Goal: Information Seeking & Learning: Learn about a topic

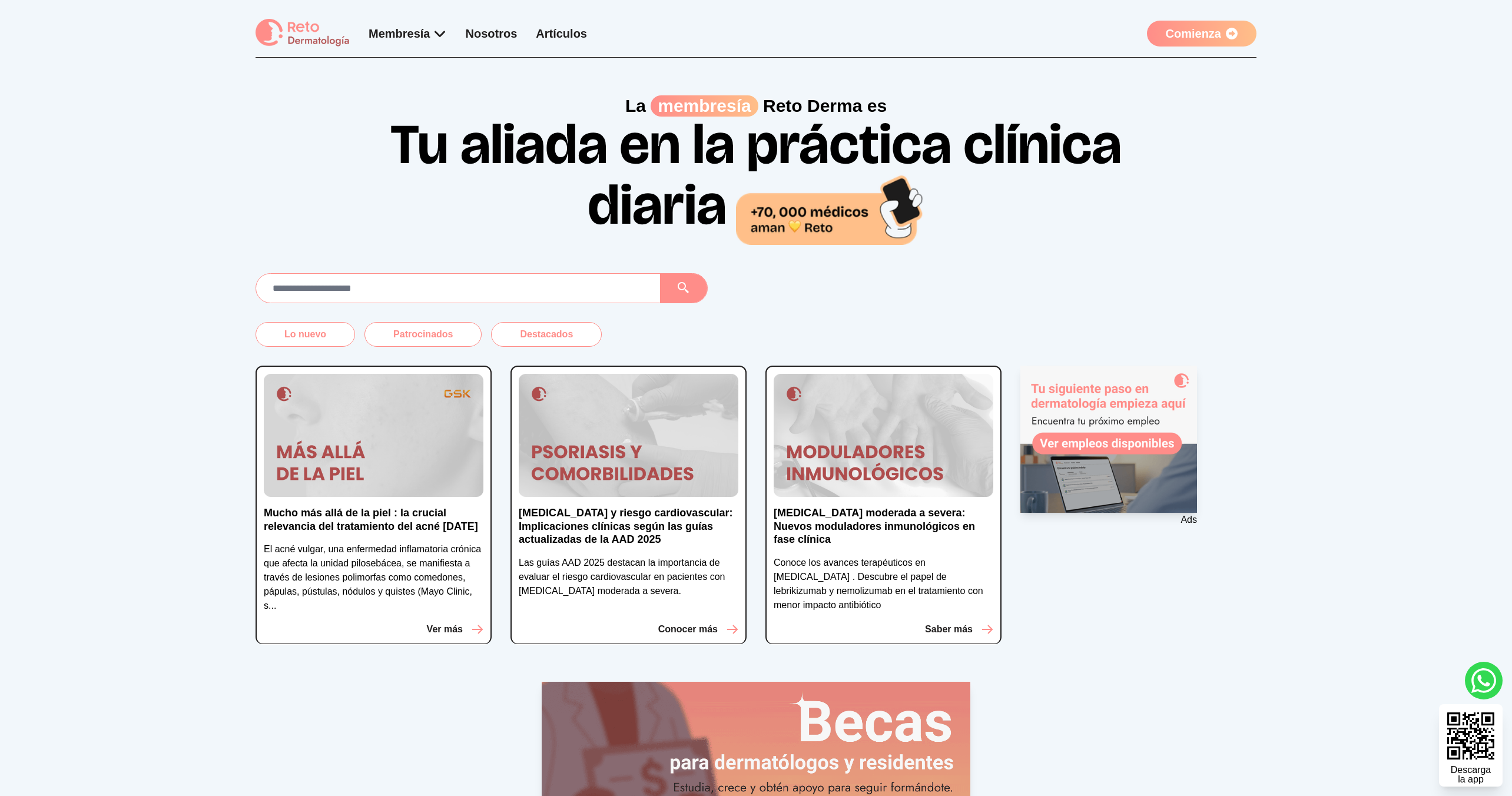
scroll to position [170, 0]
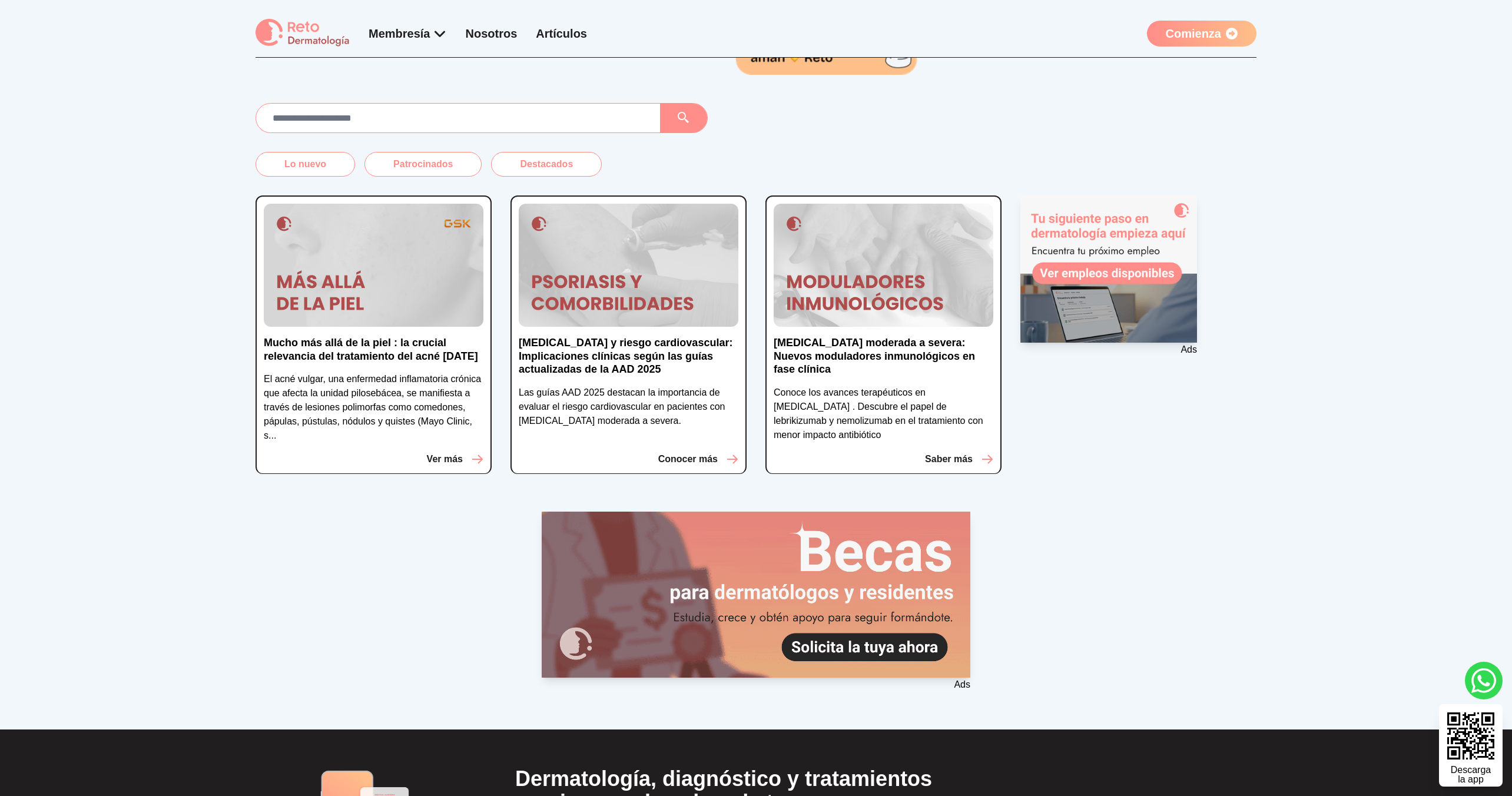
click at [164, 122] on div "Lo nuevo Patrocinados Destacados Mucho más allá de la piel : la crucial relevan…" at bounding box center [756, 416] width 1512 height 626
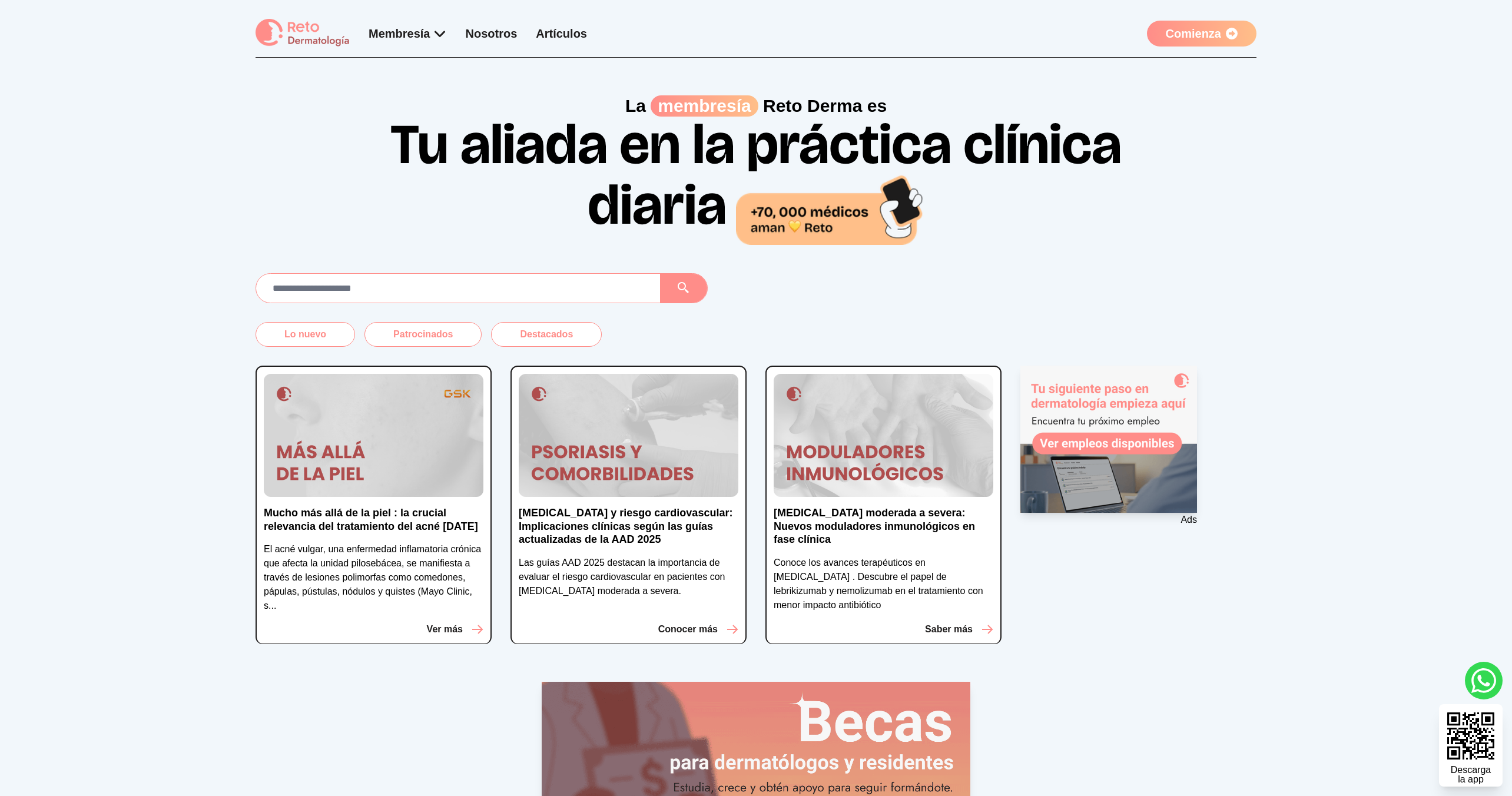
click at [126, 388] on div "Lo nuevo Patrocinados Destacados Mucho más allá de la piel : la crucial relevan…" at bounding box center [756, 586] width 1512 height 626
click at [424, 432] on img at bounding box center [373, 435] width 220 height 124
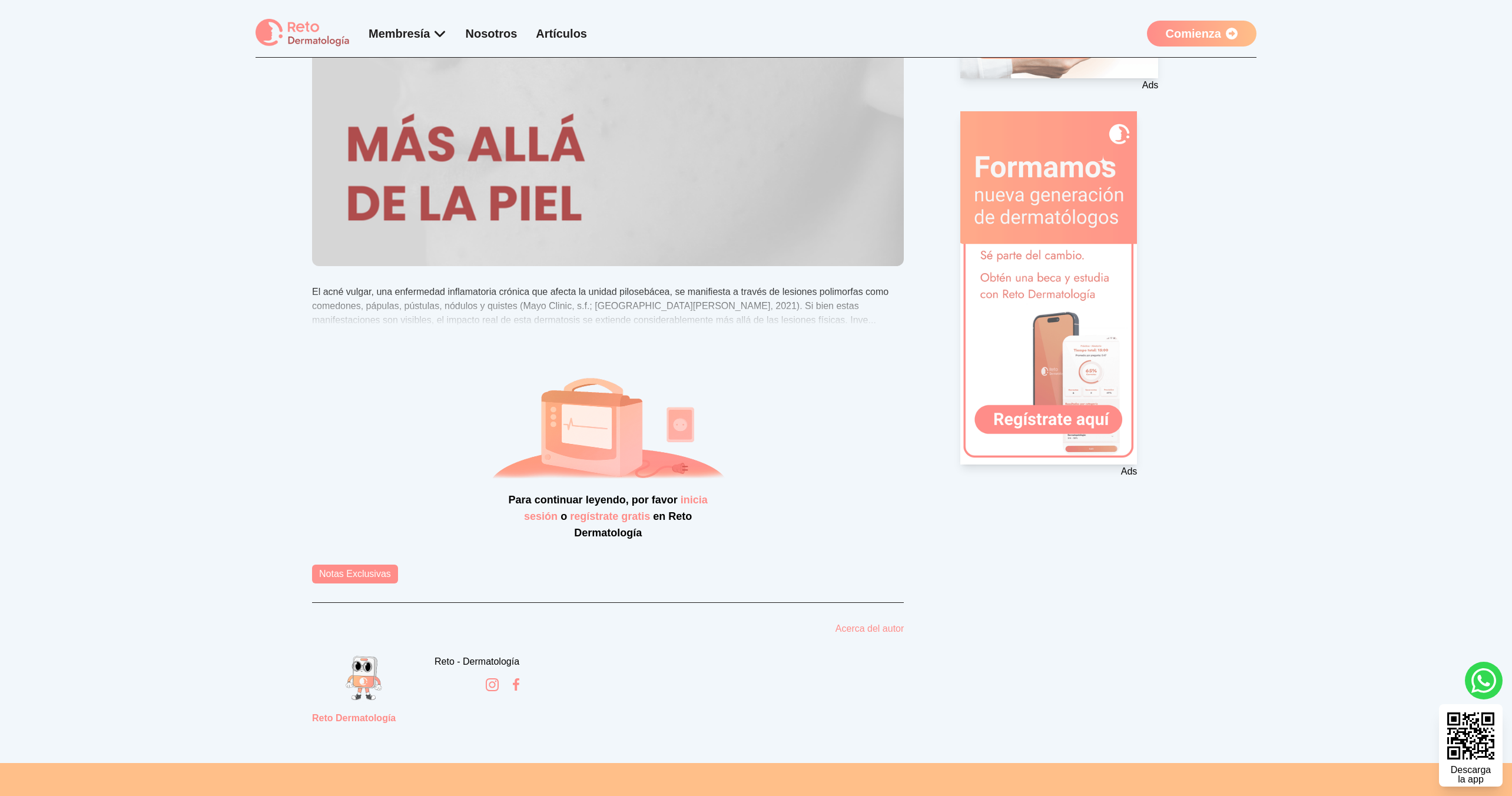
scroll to position [230, 0]
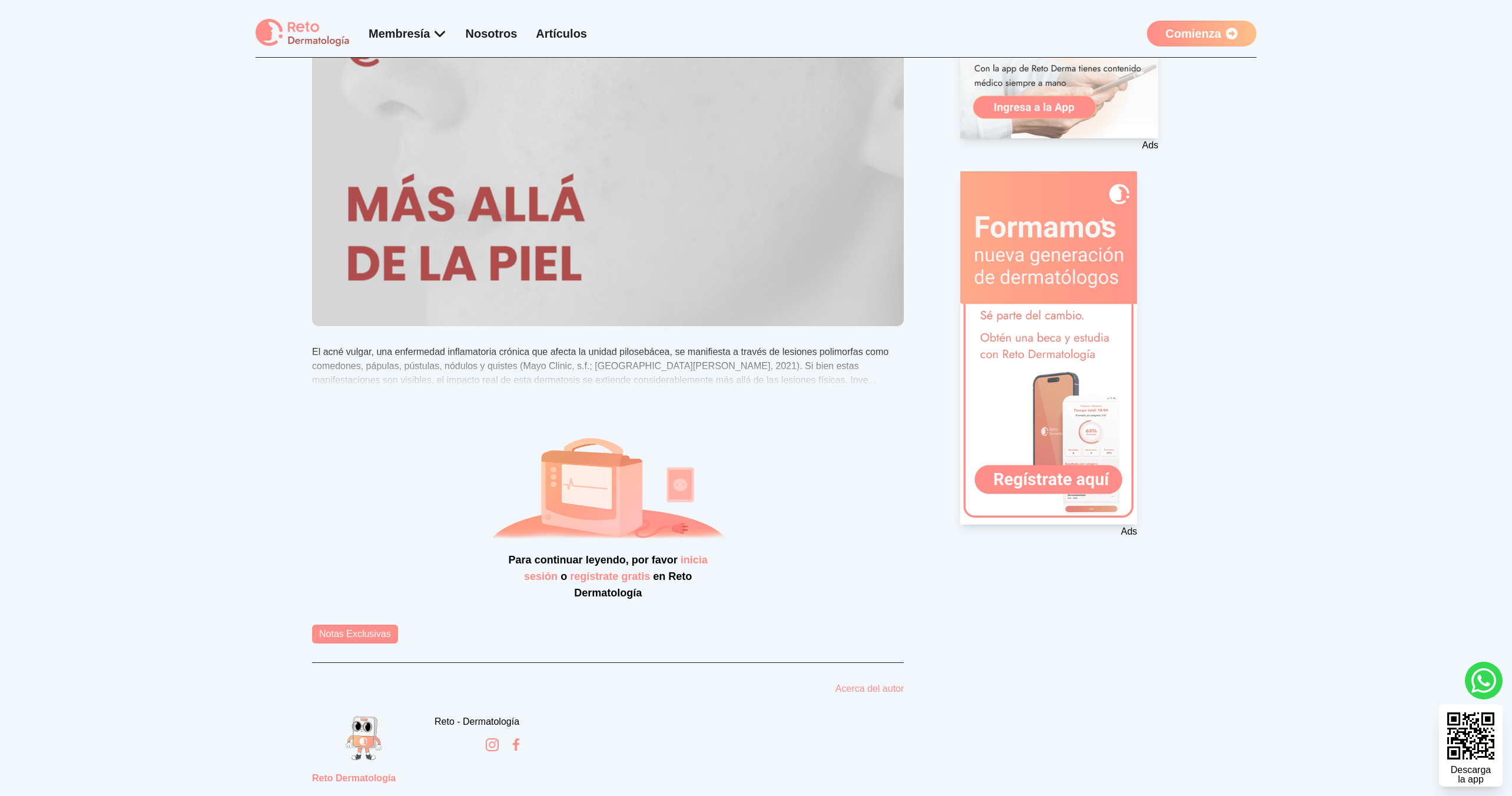
click at [226, 392] on section "Blog > Notas Patrocinadas > Mucho más allá de la piel : la crucial relevancia d…" at bounding box center [756, 325] width 1512 height 995
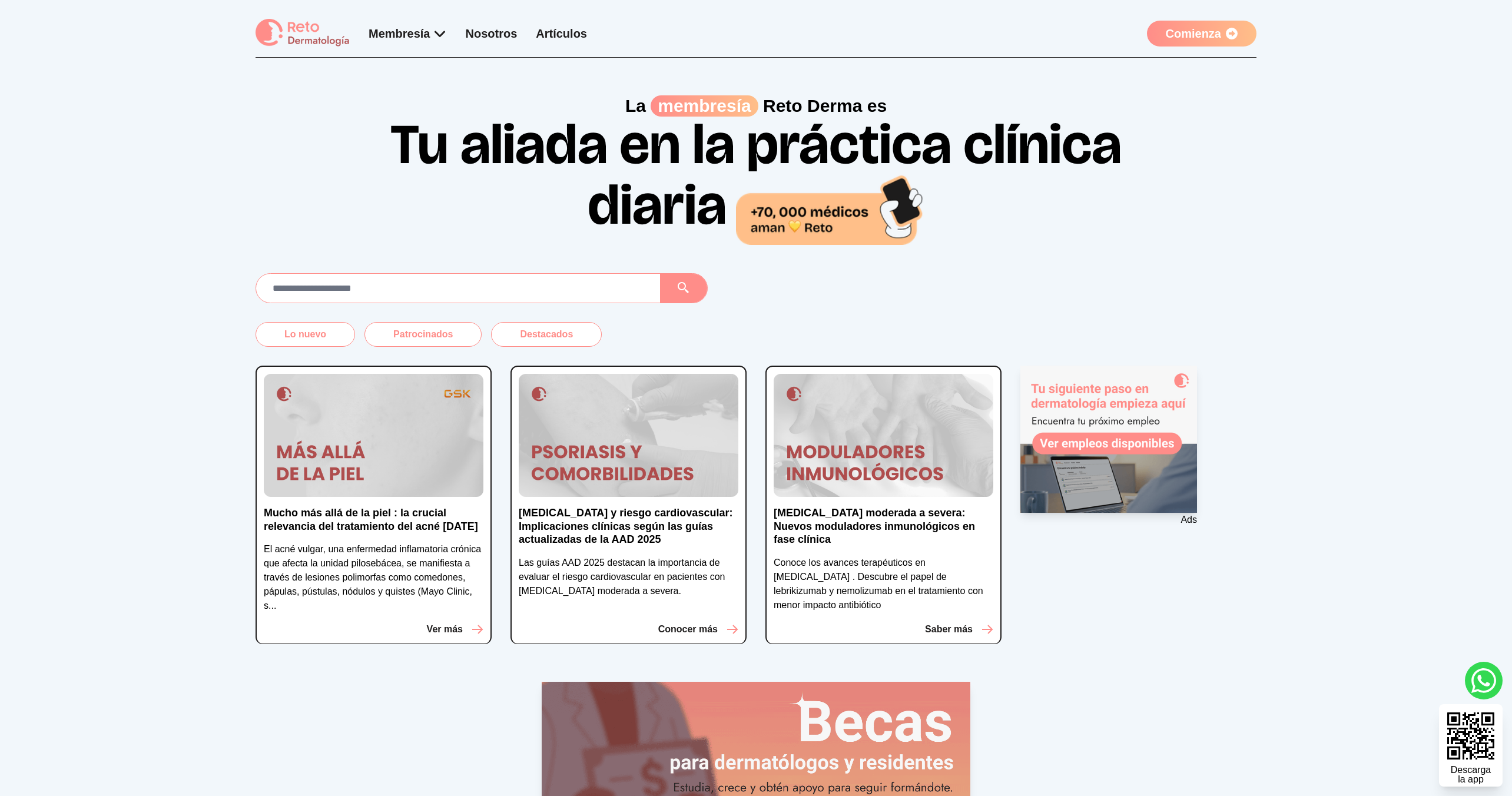
click at [636, 513] on p "[MEDICAL_DATA] y riesgo cardiovascular: Implicaciones clínicas según las guías …" at bounding box center [628, 526] width 220 height 40
click at [626, 485] on img at bounding box center [628, 435] width 220 height 124
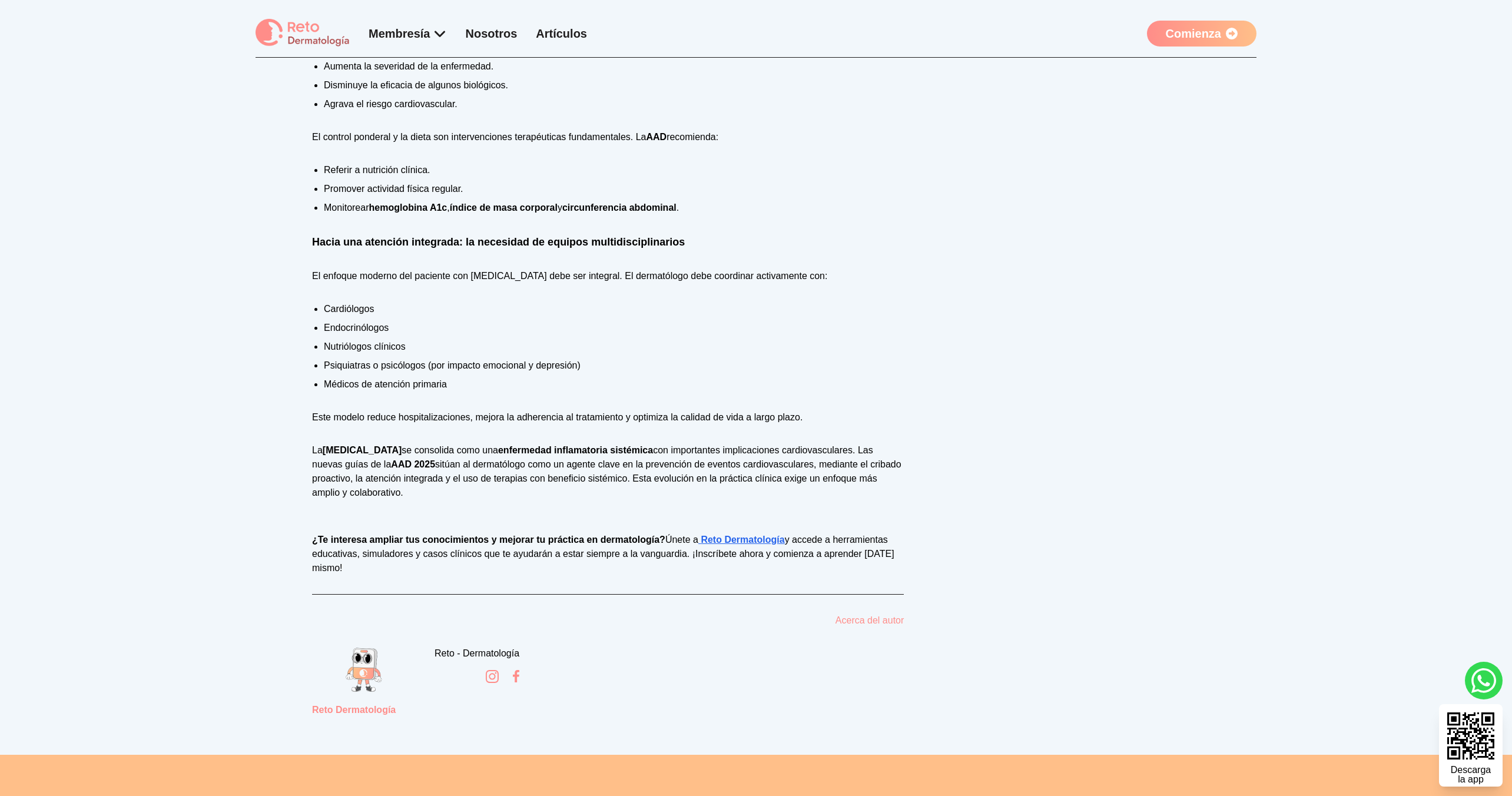
scroll to position [1929, 0]
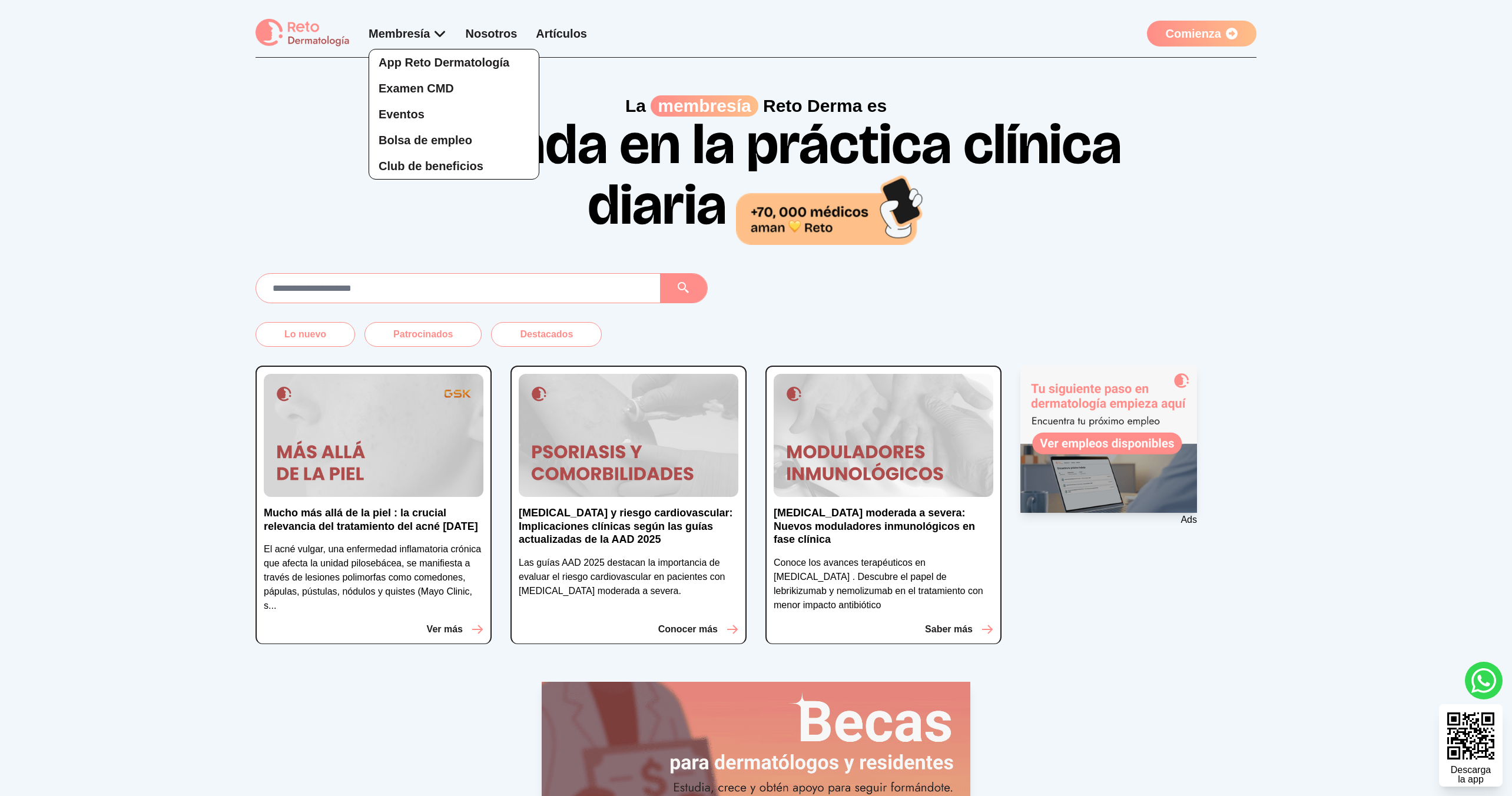
click at [424, 34] on div "App Reto Dermatología Examen CMD Eventos Bolsa de empleo Club de beneficios" at bounding box center [408, 102] width 78 height 154
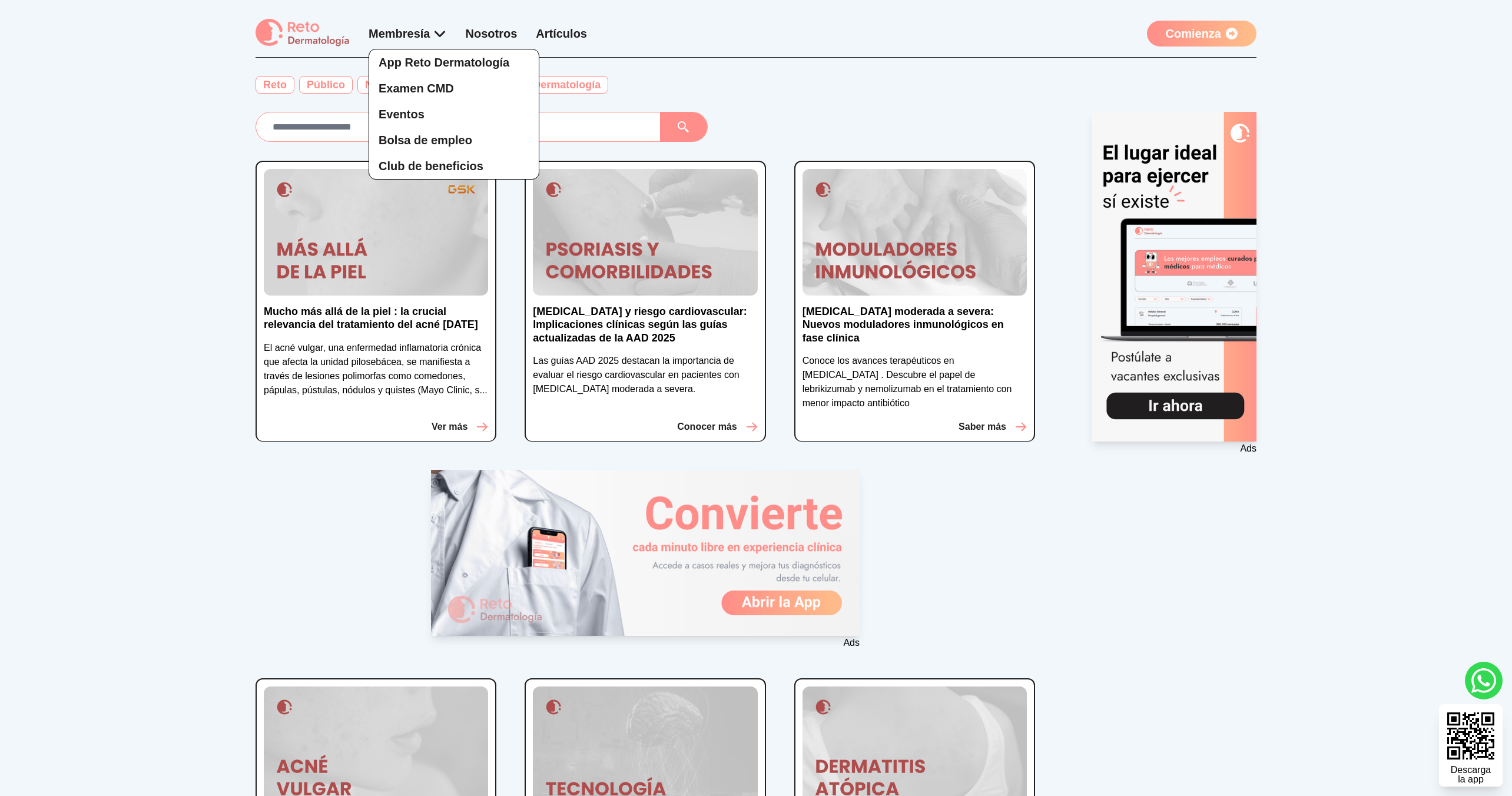
click at [423, 37] on div "App Reto Dermatología Examen CMD Eventos Bolsa de empleo Club de beneficios" at bounding box center [408, 102] width 78 height 154
click at [435, 107] on link "Eventos" at bounding box center [453, 114] width 170 height 26
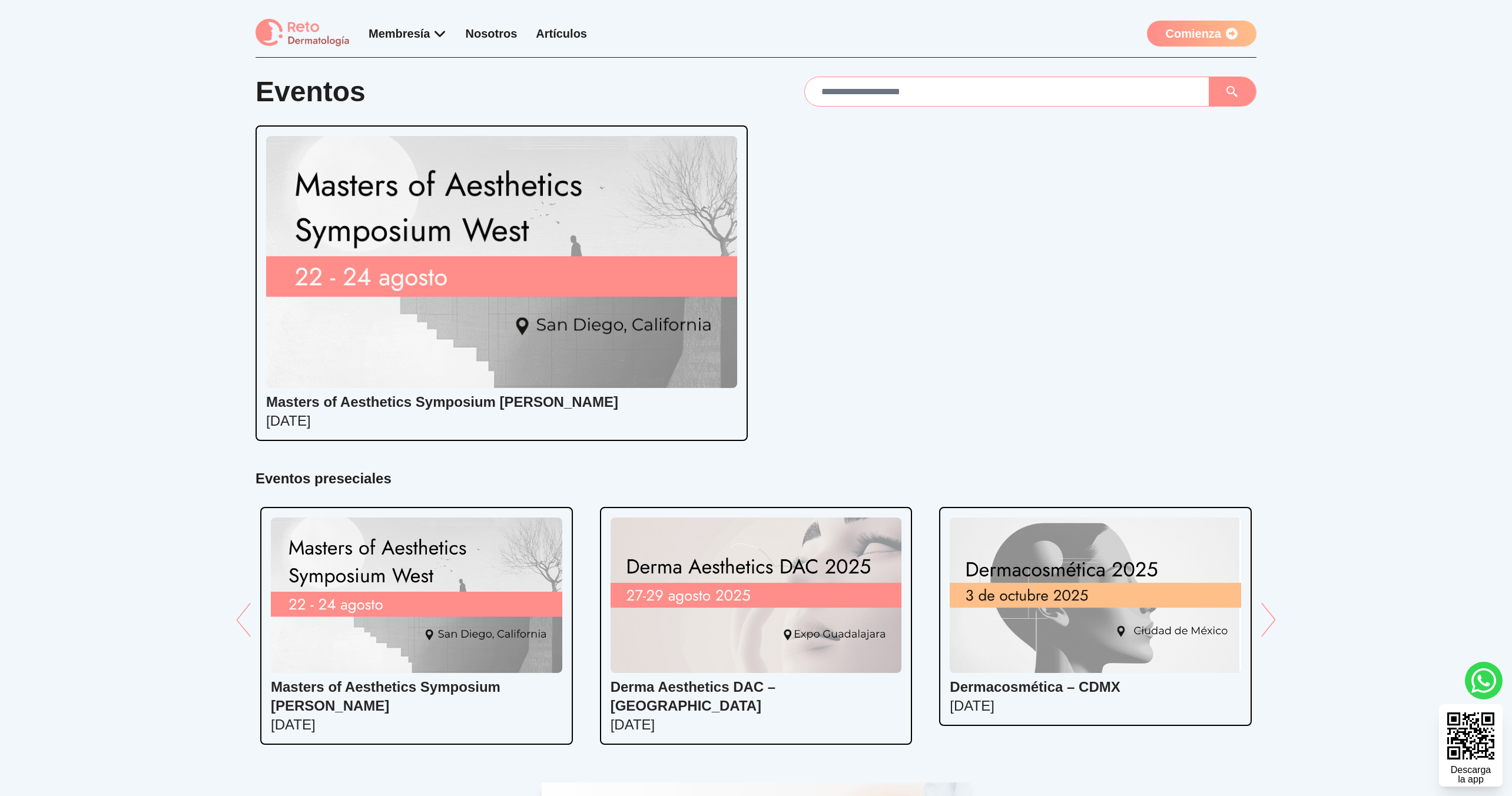
click at [204, 222] on div "Eventos Masters of Aesthetics Symposium West 22/08/2025 Eventos preseciales Mas…" at bounding box center [756, 519] width 1512 height 886
click at [1217, 34] on link "Comienza" at bounding box center [1202, 34] width 109 height 26
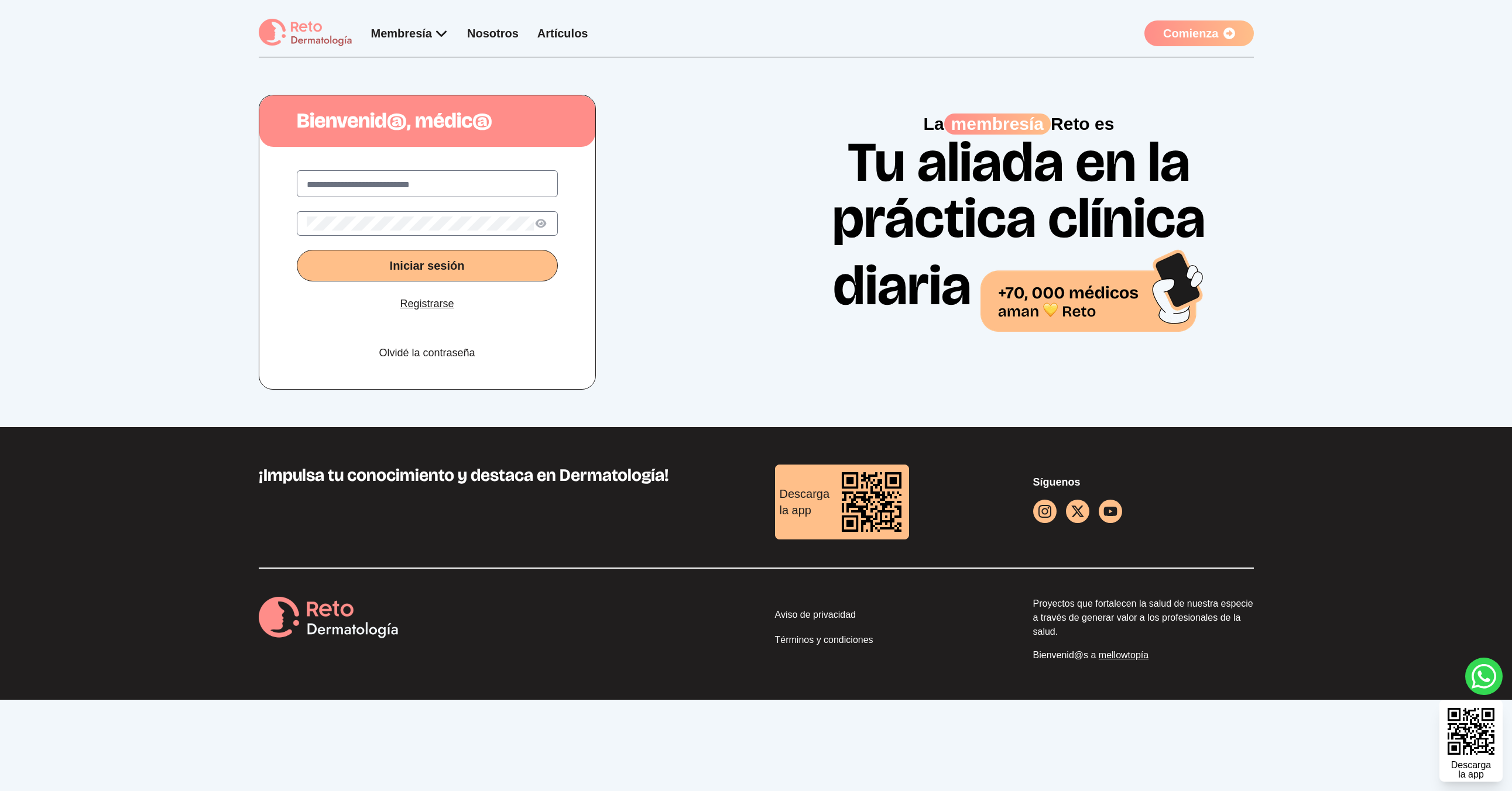
click at [358, 176] on label at bounding box center [427, 184] width 261 height 27
click at [358, 178] on input "text" at bounding box center [427, 185] width 241 height 14
type input "**********"
click at [297, 250] on button "Iniciar sesión" at bounding box center [427, 265] width 261 height 32
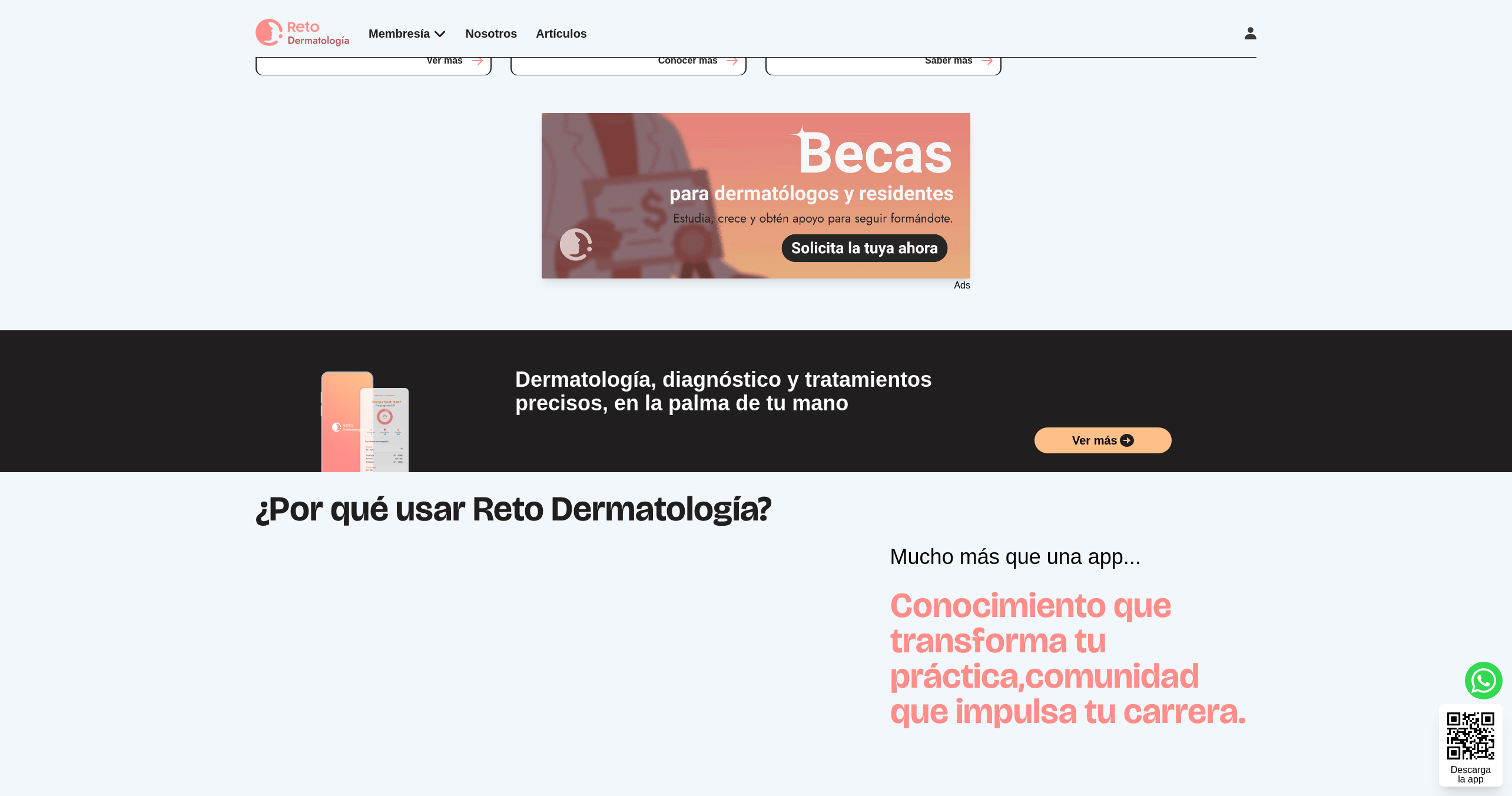
scroll to position [405, 0]
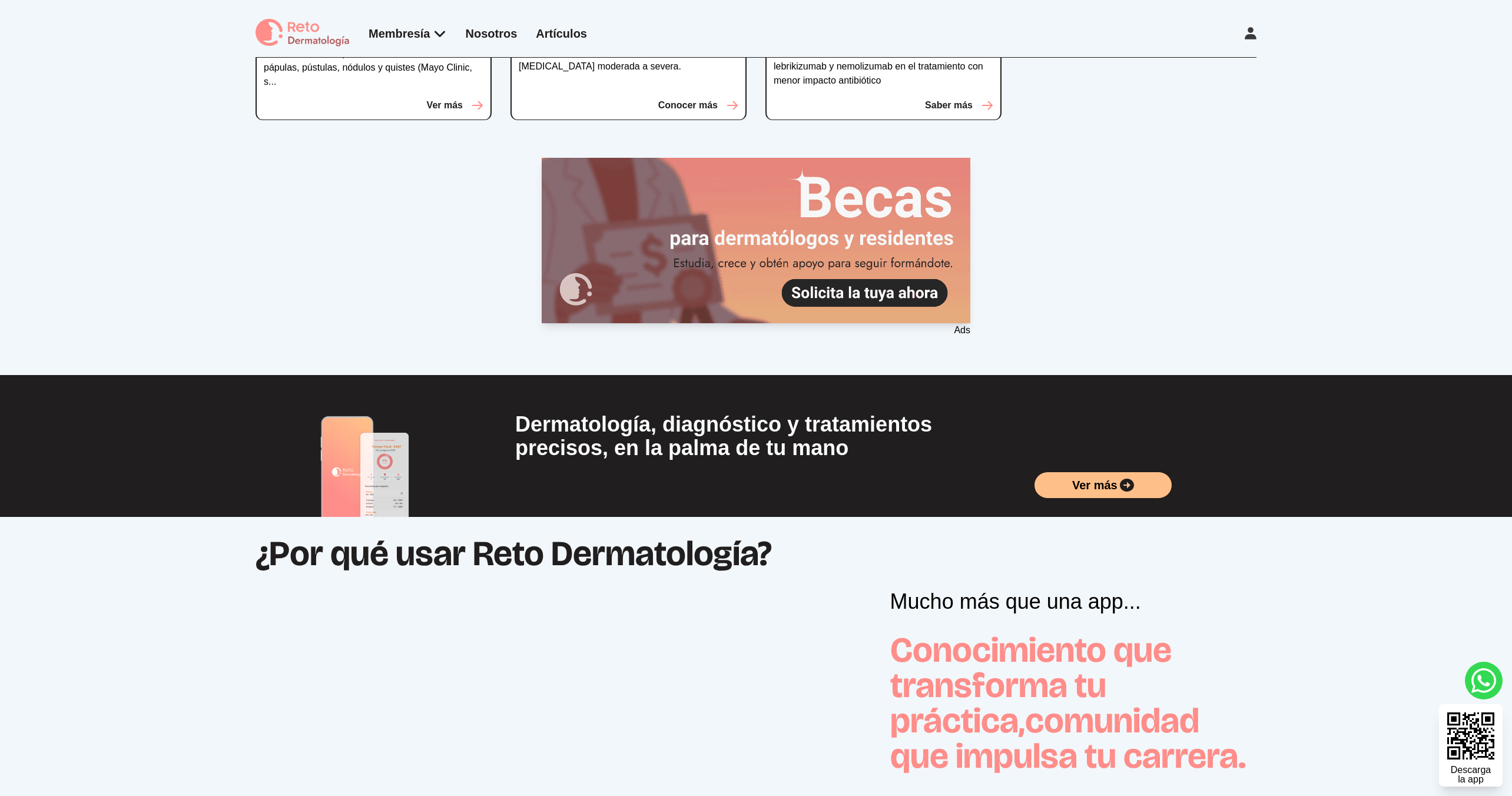
scroll to position [428, 0]
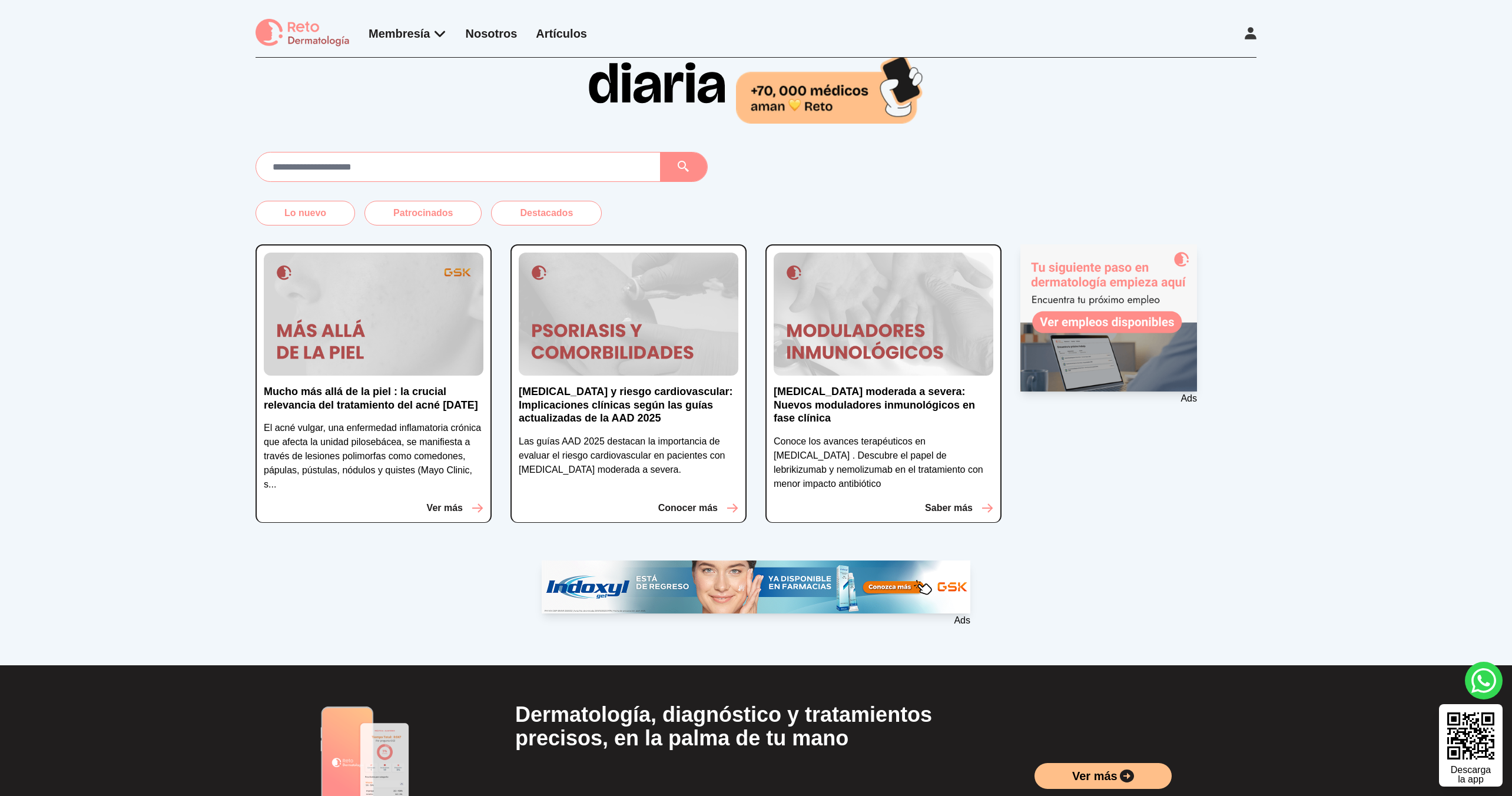
scroll to position [61, 0]
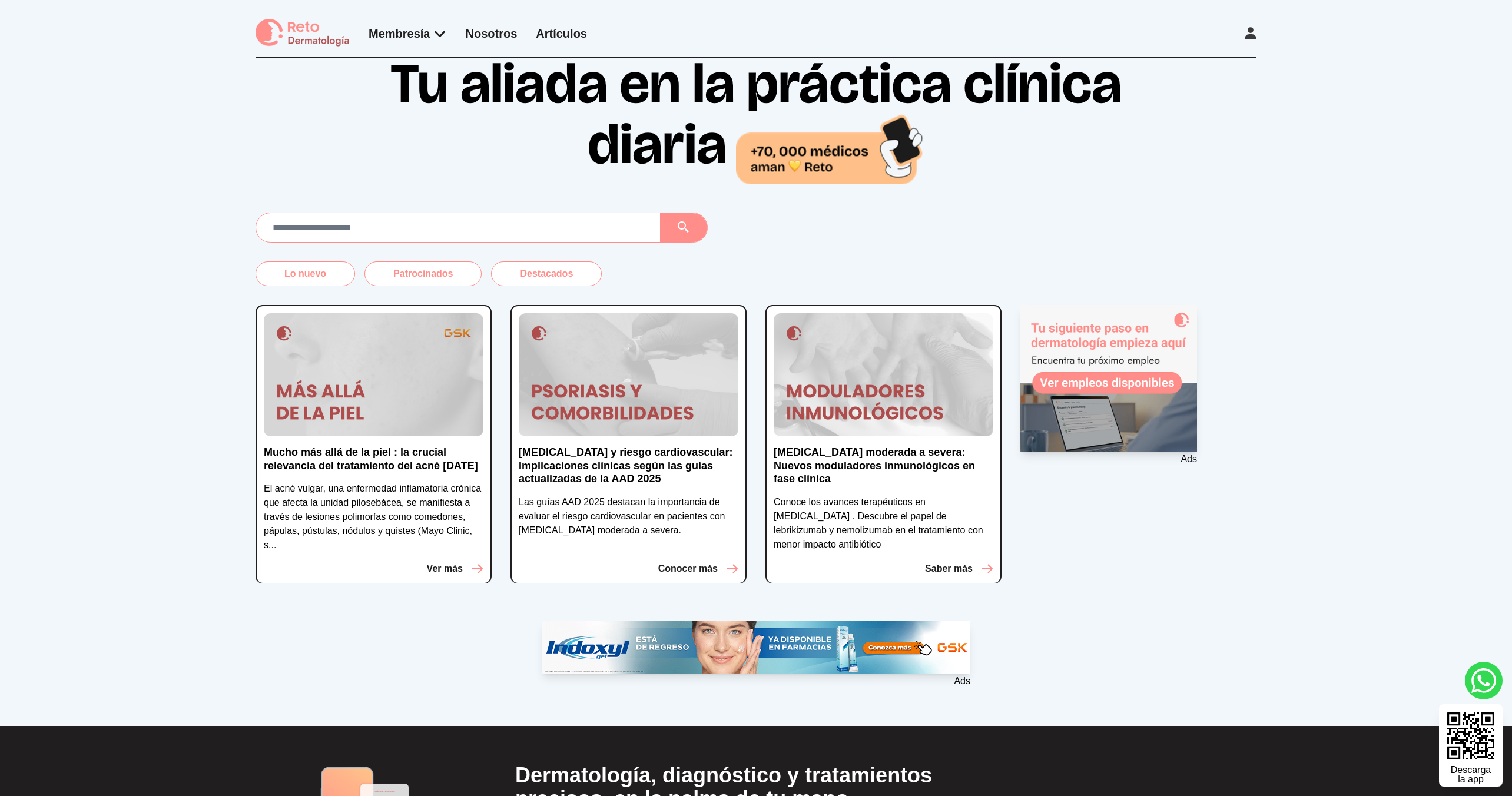
scroll to position [222, 0]
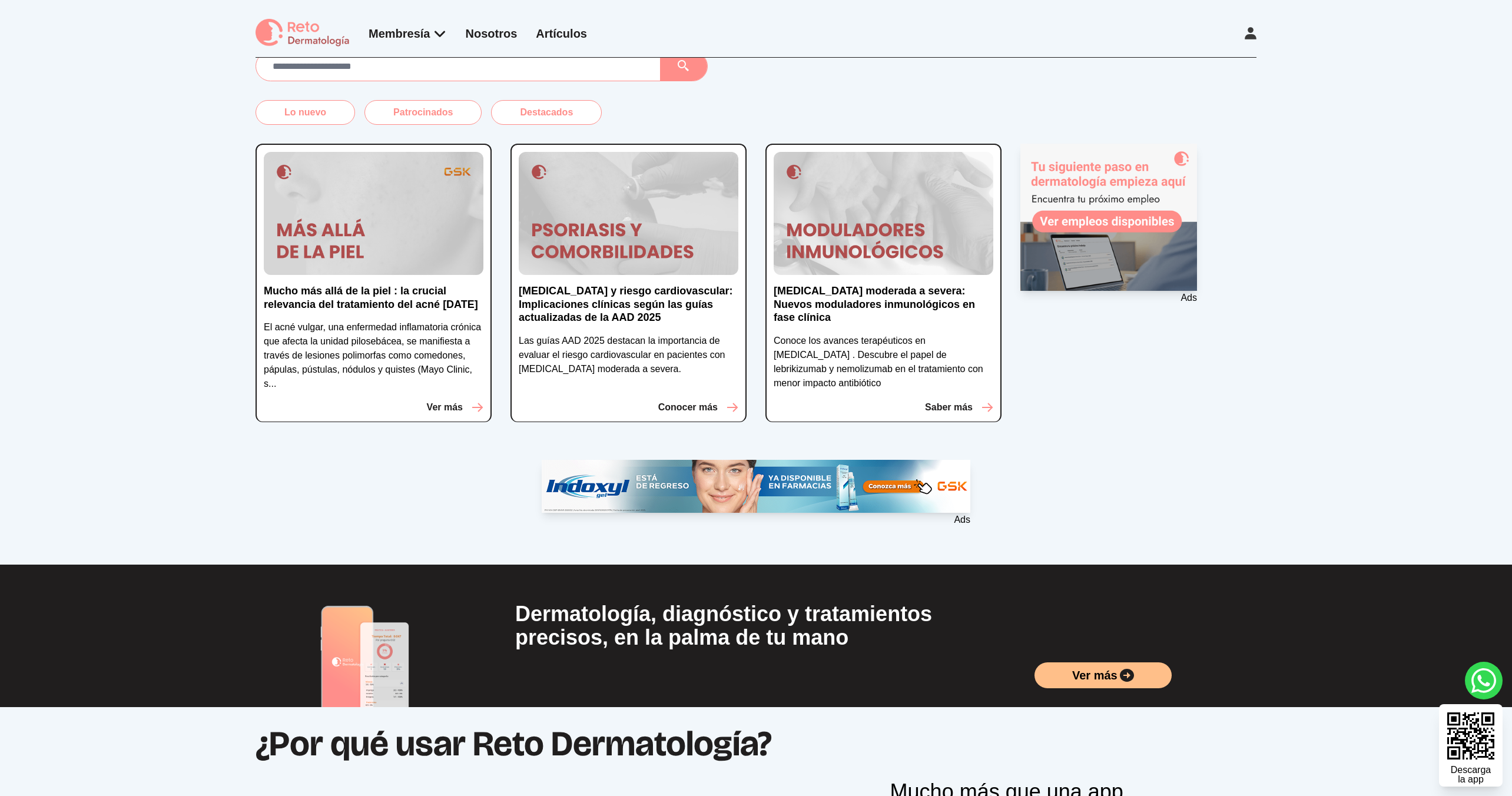
click at [250, 506] on div "Lo nuevo Patrocinados Destacados Mucho más allá de la piel : la crucial relevan…" at bounding box center [756, 308] width 1512 height 514
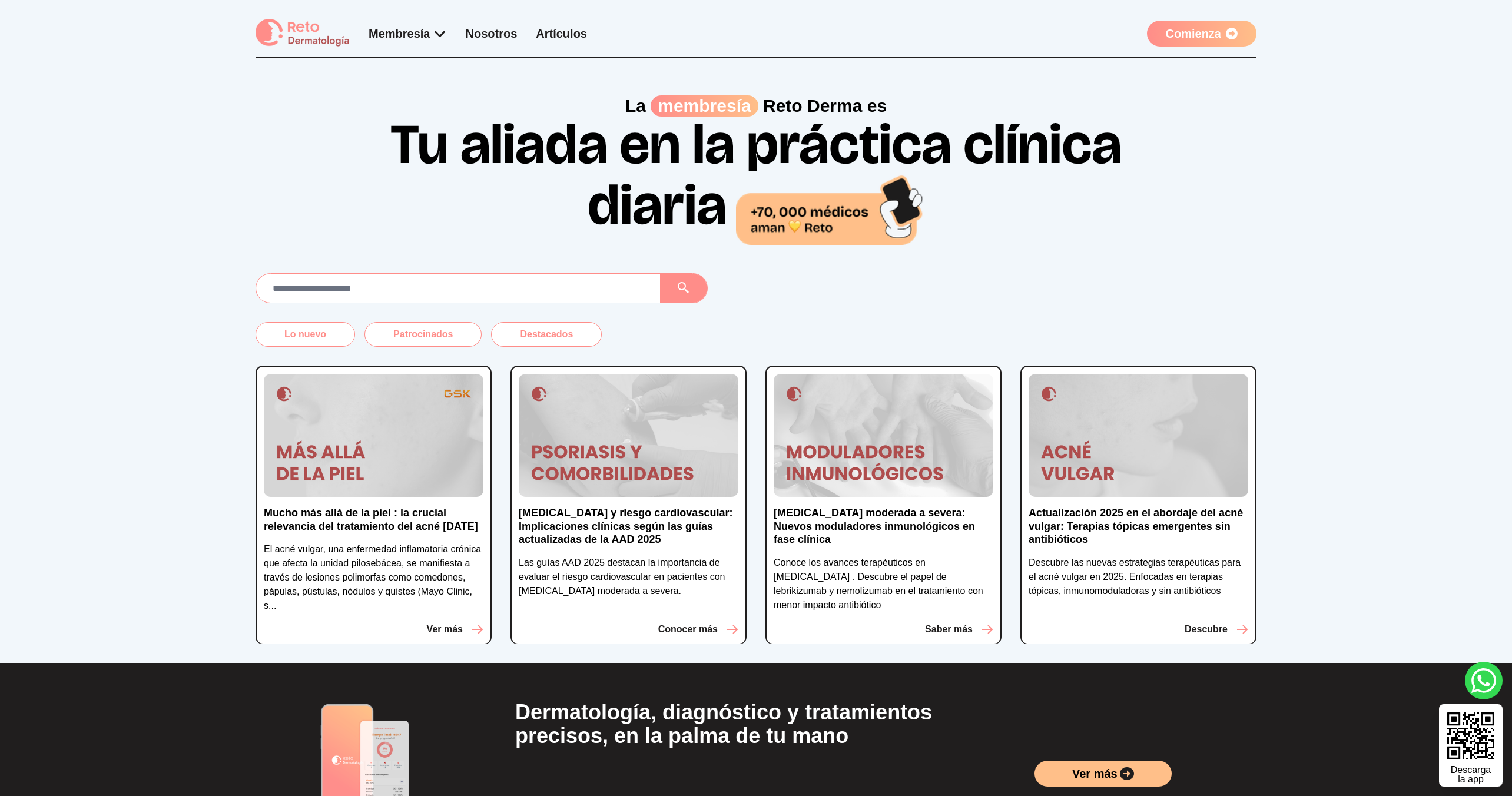
scroll to position [228, 0]
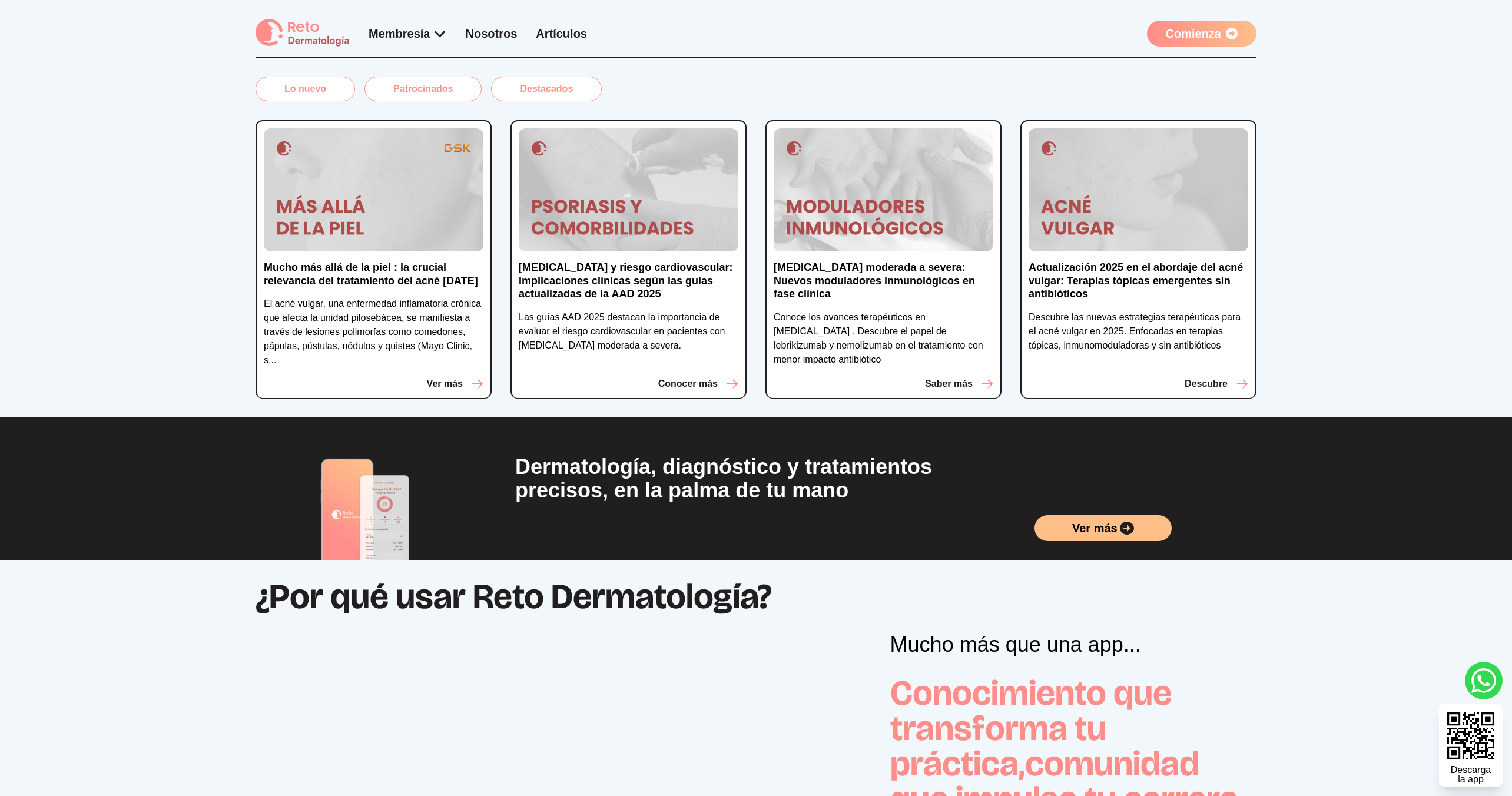
scroll to position [245, 0]
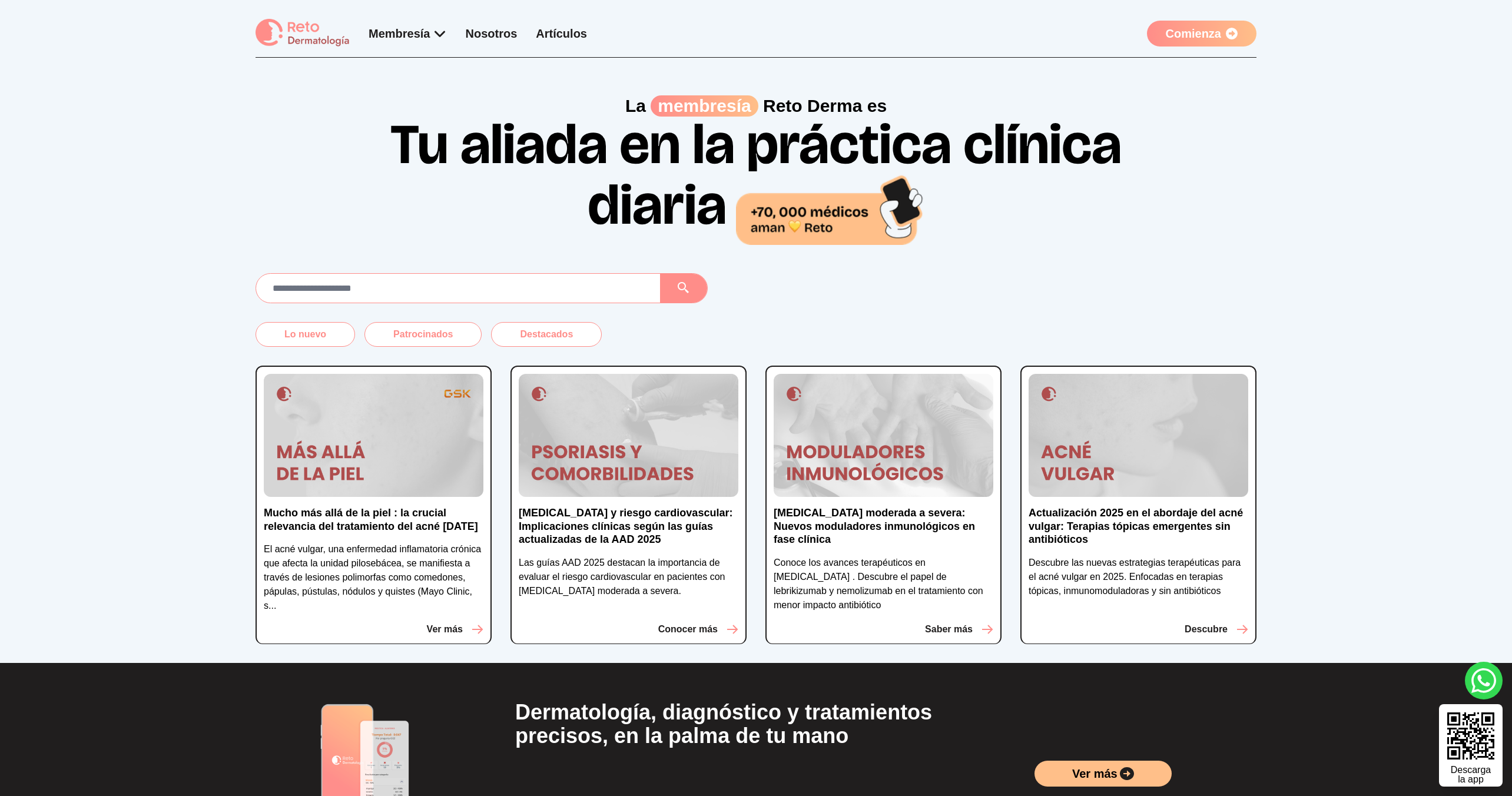
scroll to position [251, 0]
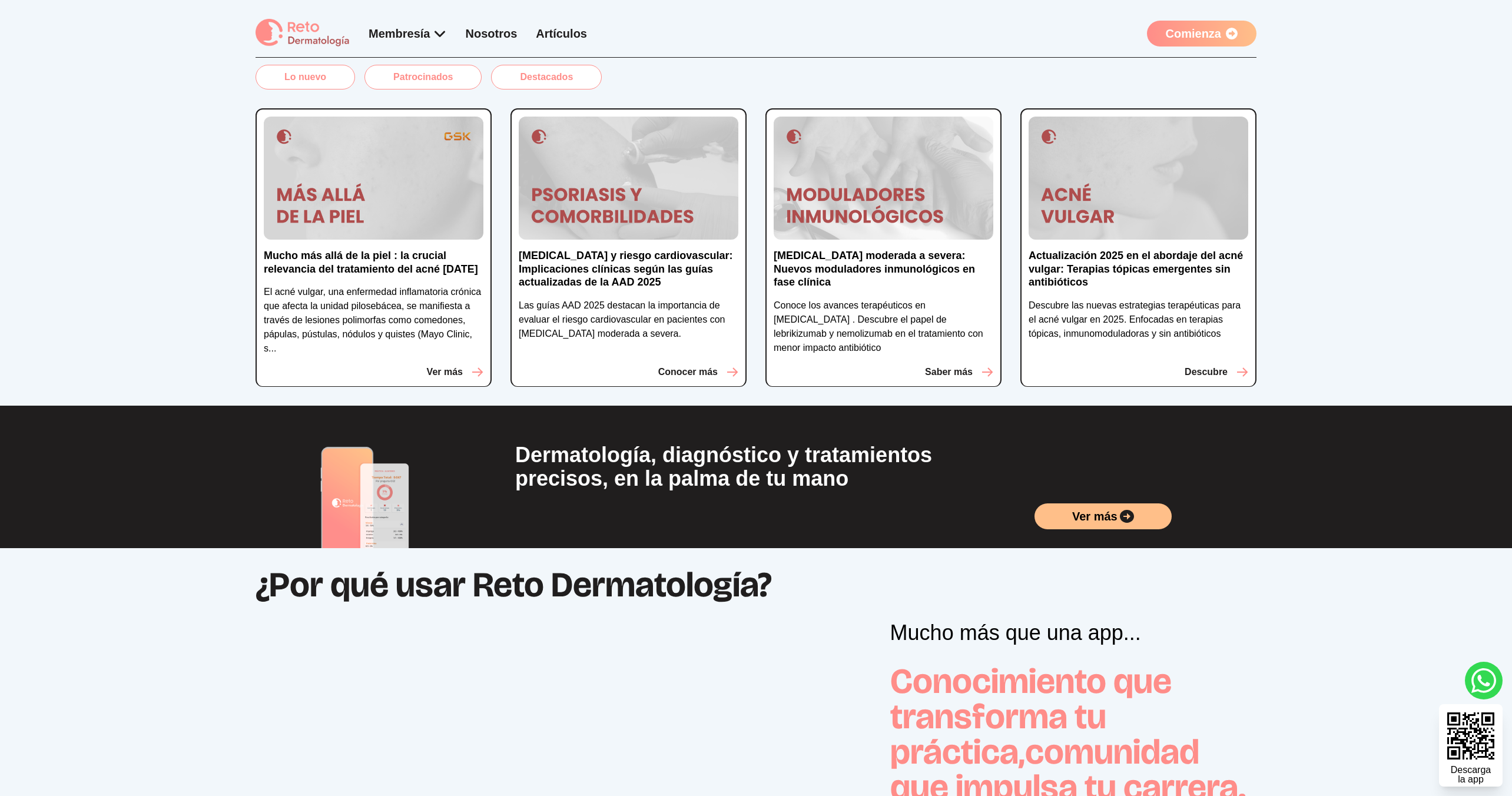
scroll to position [257, 0]
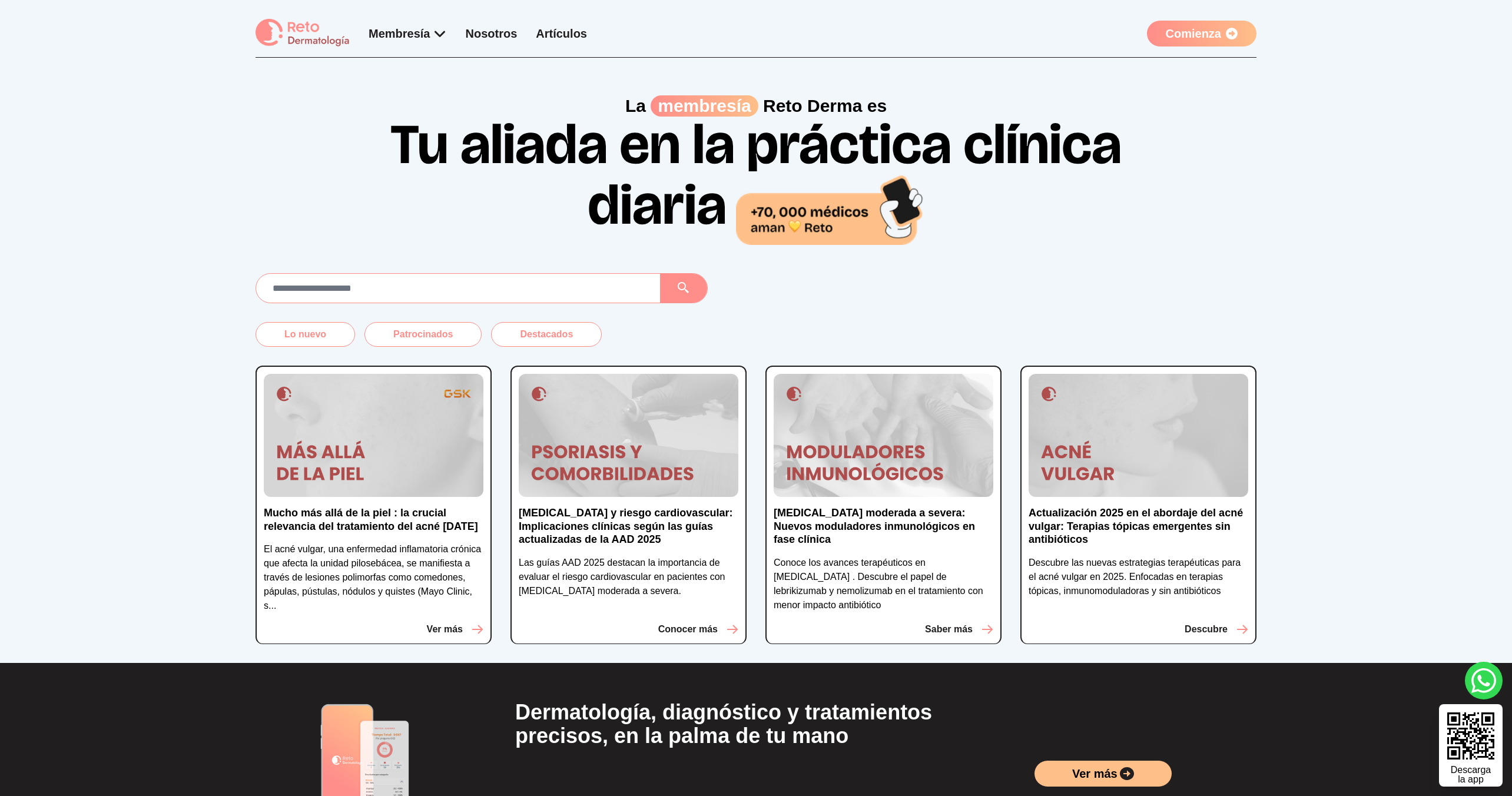
scroll to position [264, 0]
